Goal: Transaction & Acquisition: Obtain resource

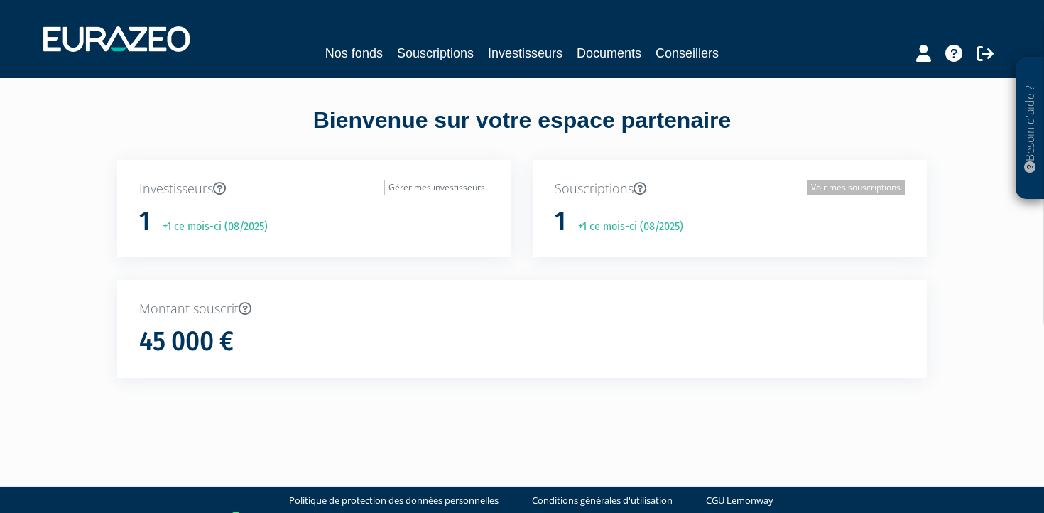
click at [840, 183] on link "Voir mes souscriptions" at bounding box center [856, 188] width 98 height 16
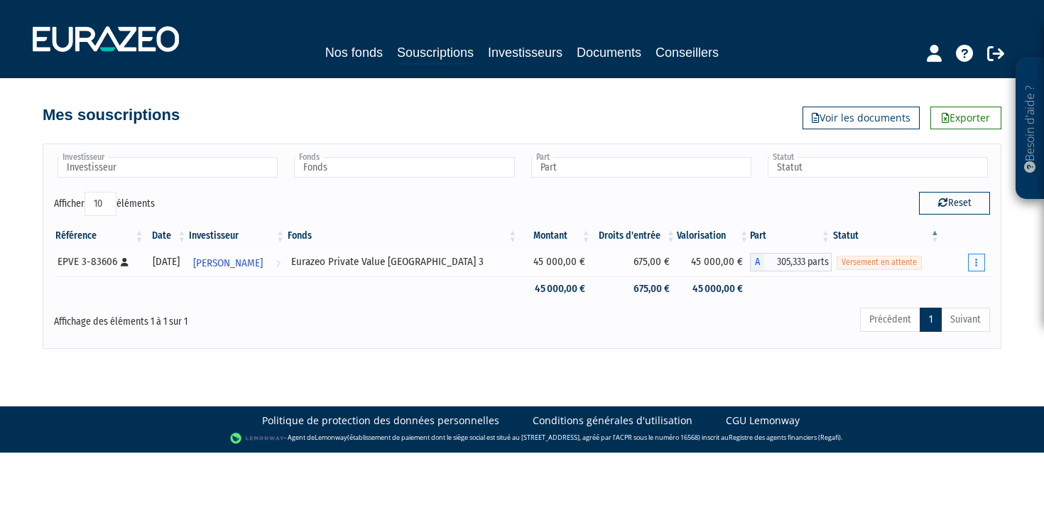
click at [983, 258] on button "button" at bounding box center [976, 263] width 17 height 18
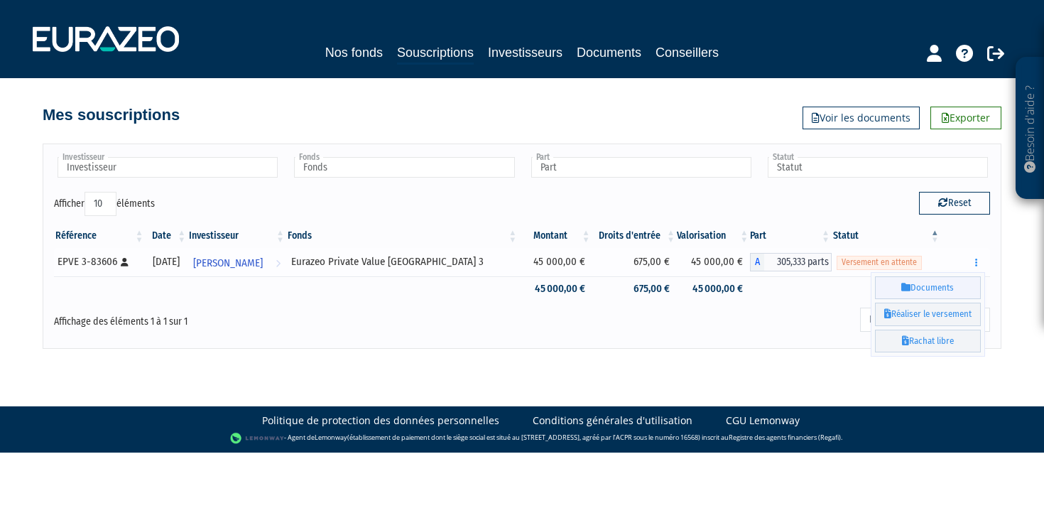
click at [918, 293] on link "Documents" at bounding box center [928, 287] width 106 height 23
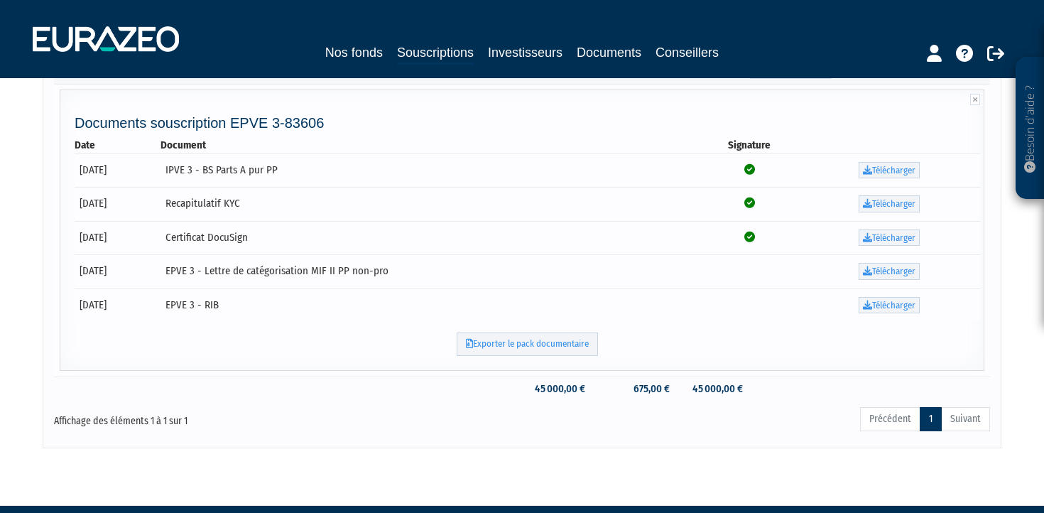
scroll to position [195, 0]
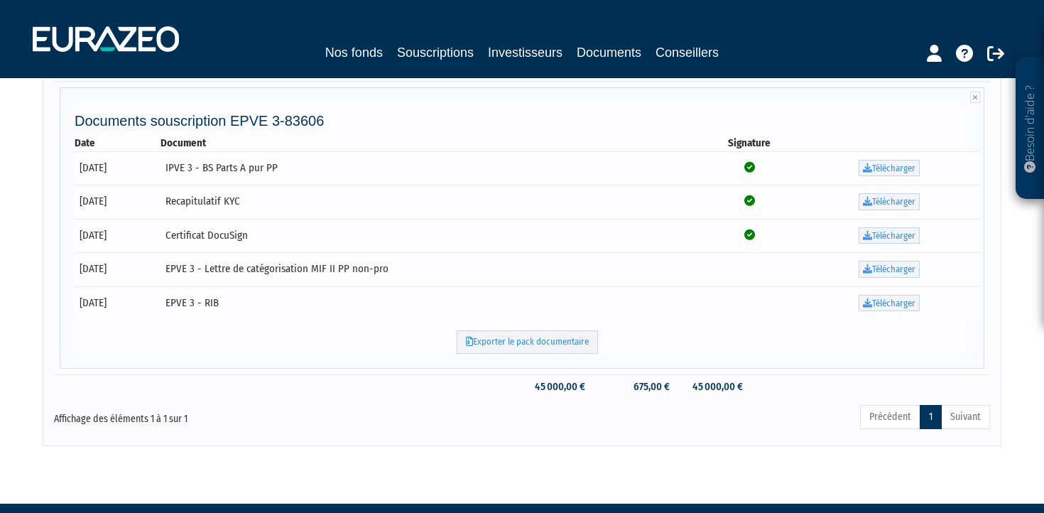
click at [894, 165] on link "Télécharger" at bounding box center [889, 168] width 61 height 17
click at [867, 204] on icon at bounding box center [867, 201] width 9 height 9
click at [869, 235] on icon at bounding box center [867, 235] width 9 height 9
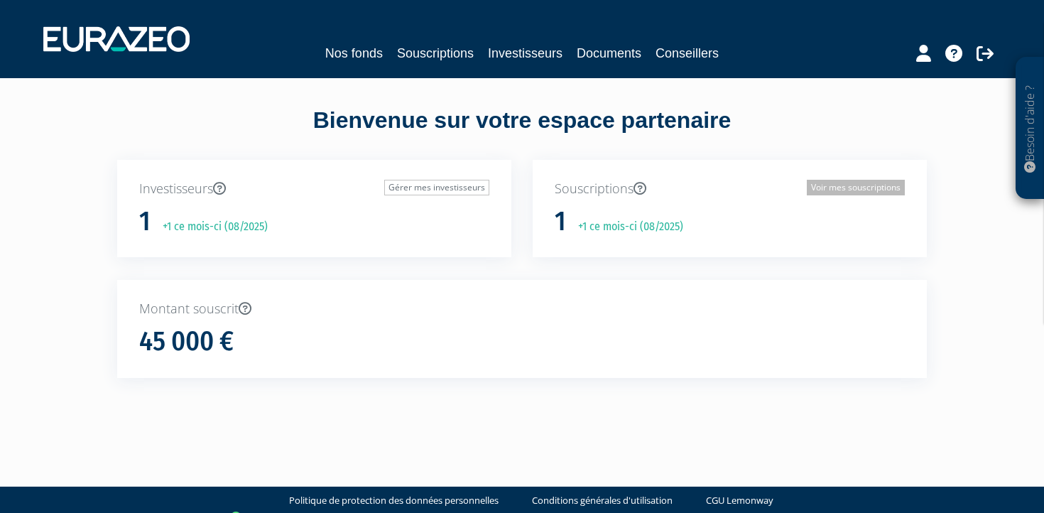
click at [831, 189] on link "Voir mes souscriptions" at bounding box center [856, 188] width 98 height 16
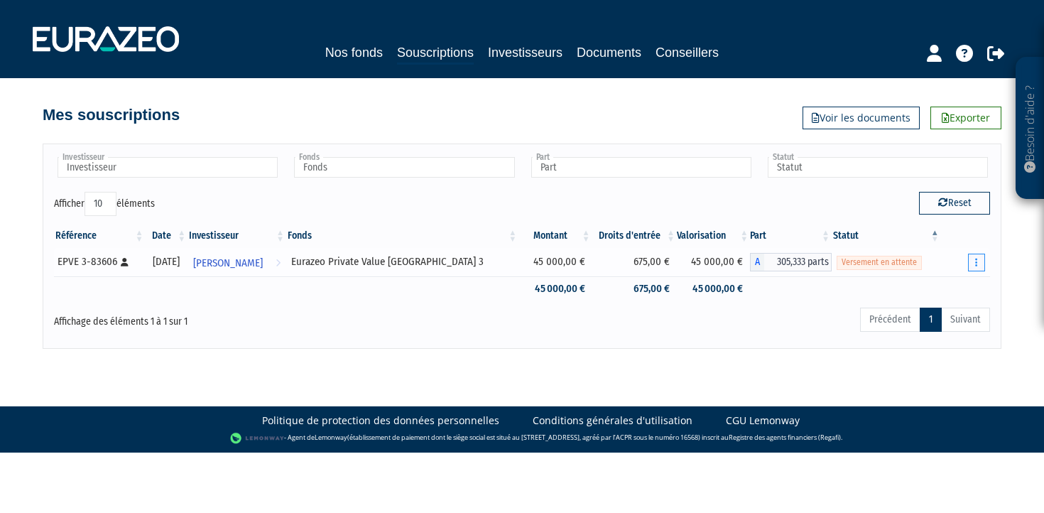
click at [980, 258] on button "button" at bounding box center [976, 263] width 17 height 18
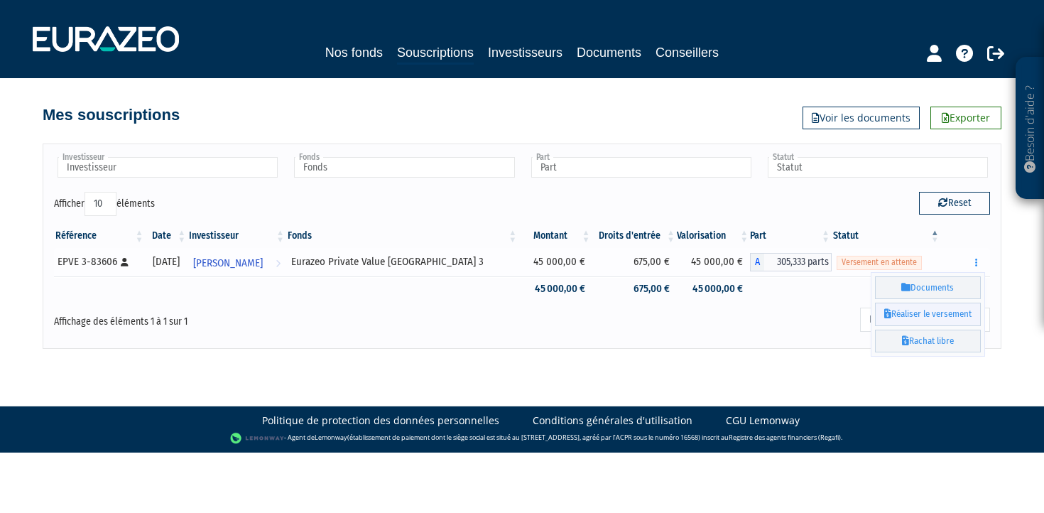
click at [923, 313] on link "Réaliser le versement" at bounding box center [928, 314] width 106 height 23
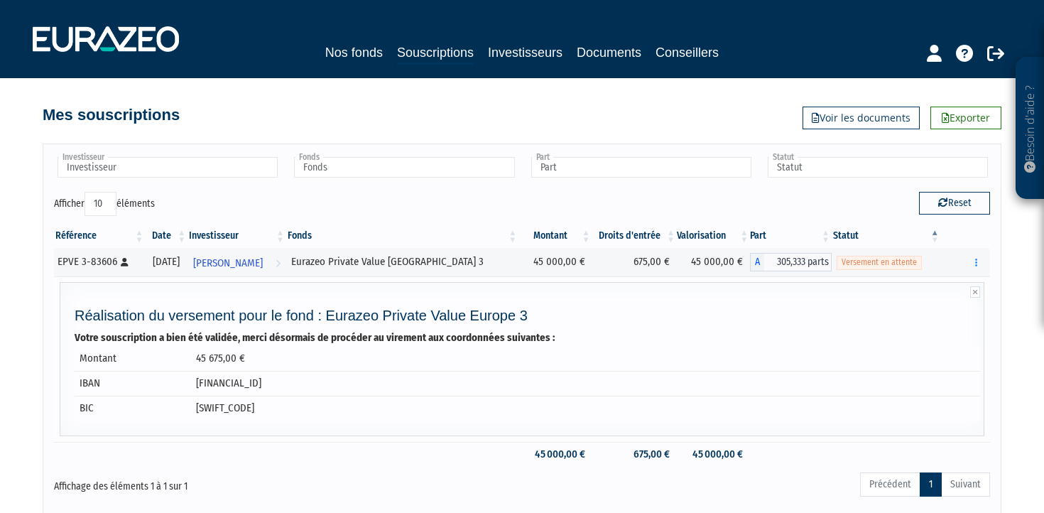
scroll to position [4, 0]
